Goal: Register for event/course

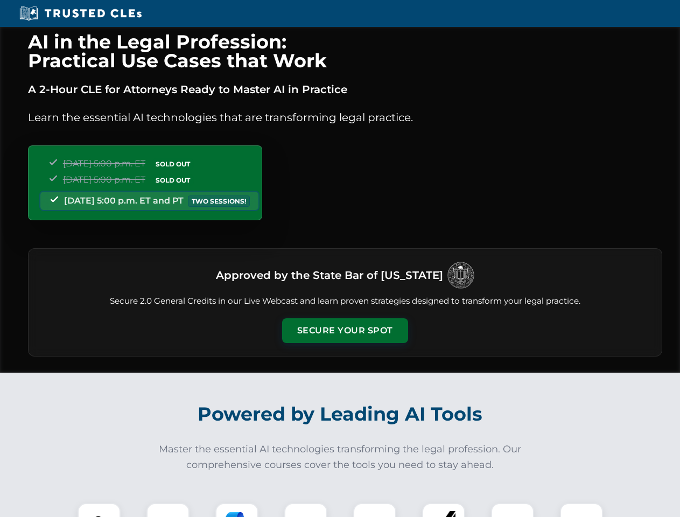
click at [344, 330] on button "Secure Your Spot" at bounding box center [345, 330] width 126 height 25
click at [99, 510] on img at bounding box center [98, 524] width 31 height 31
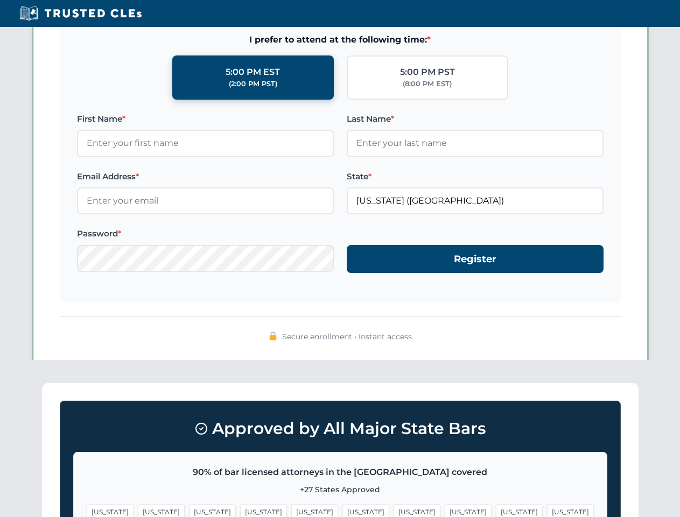
click at [393, 510] on span "[US_STATE]" at bounding box center [416, 512] width 47 height 16
click at [496, 510] on span "[US_STATE]" at bounding box center [519, 512] width 47 height 16
